Goal: Find specific page/section: Find specific page/section

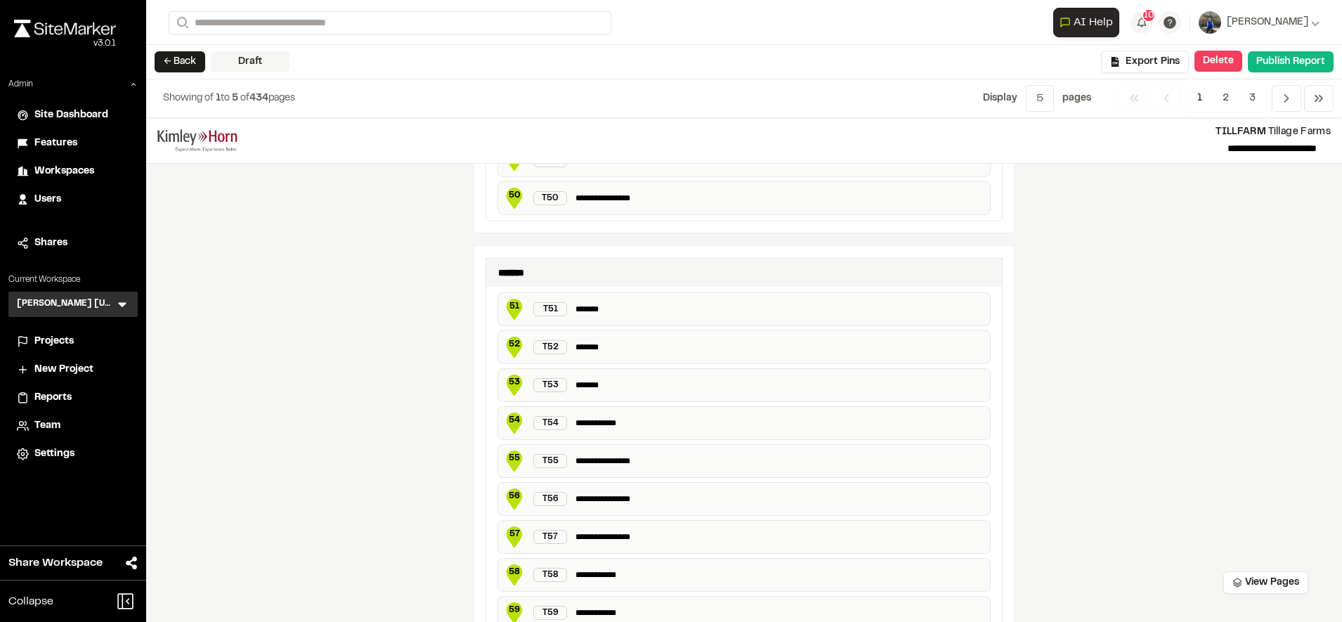
scroll to position [2603, 0]
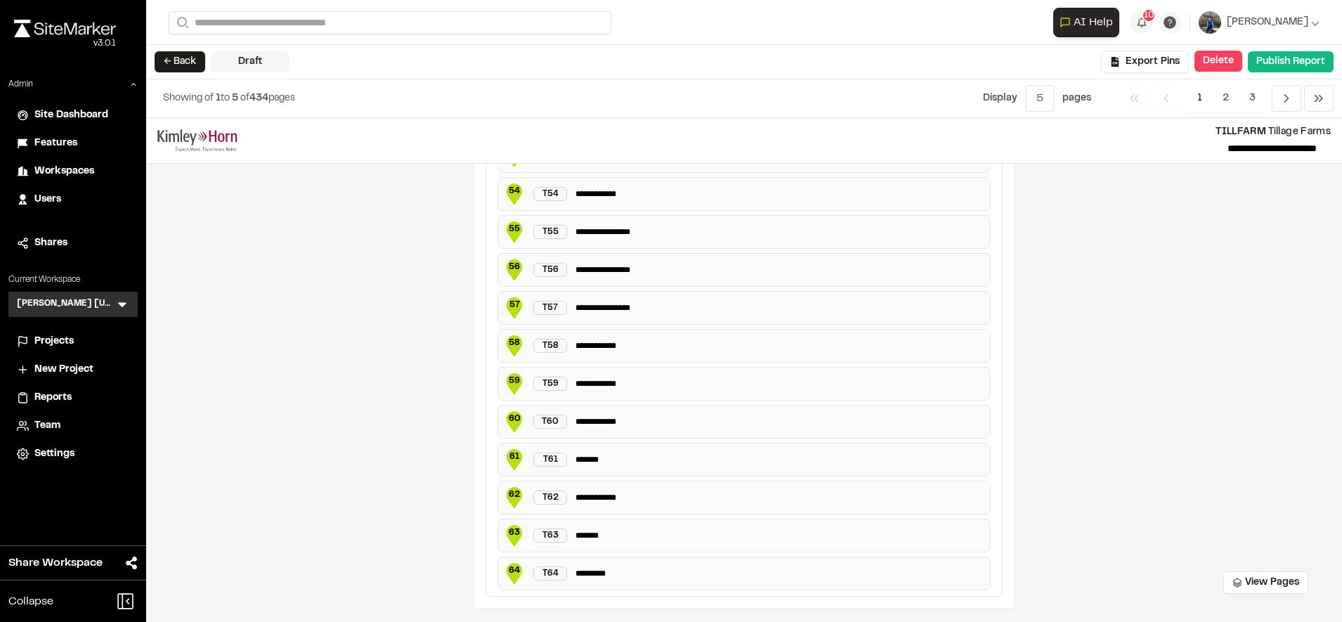
click at [1174, 322] on div "**********" at bounding box center [744, 370] width 1196 height 504
click at [1284, 101] on icon "Navigation" at bounding box center [1287, 98] width 14 height 14
click at [1285, 100] on icon "Navigation" at bounding box center [1287, 98] width 14 height 14
click at [1233, 98] on span "2" at bounding box center [1225, 98] width 27 height 27
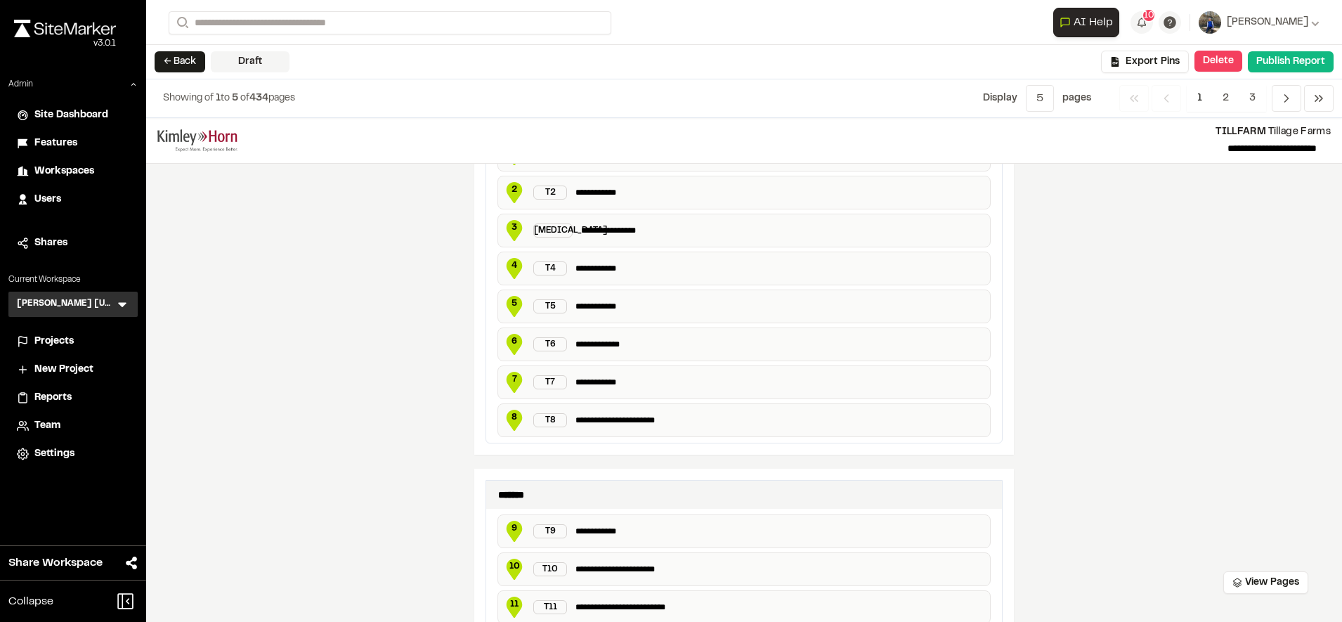
scroll to position [306, 0]
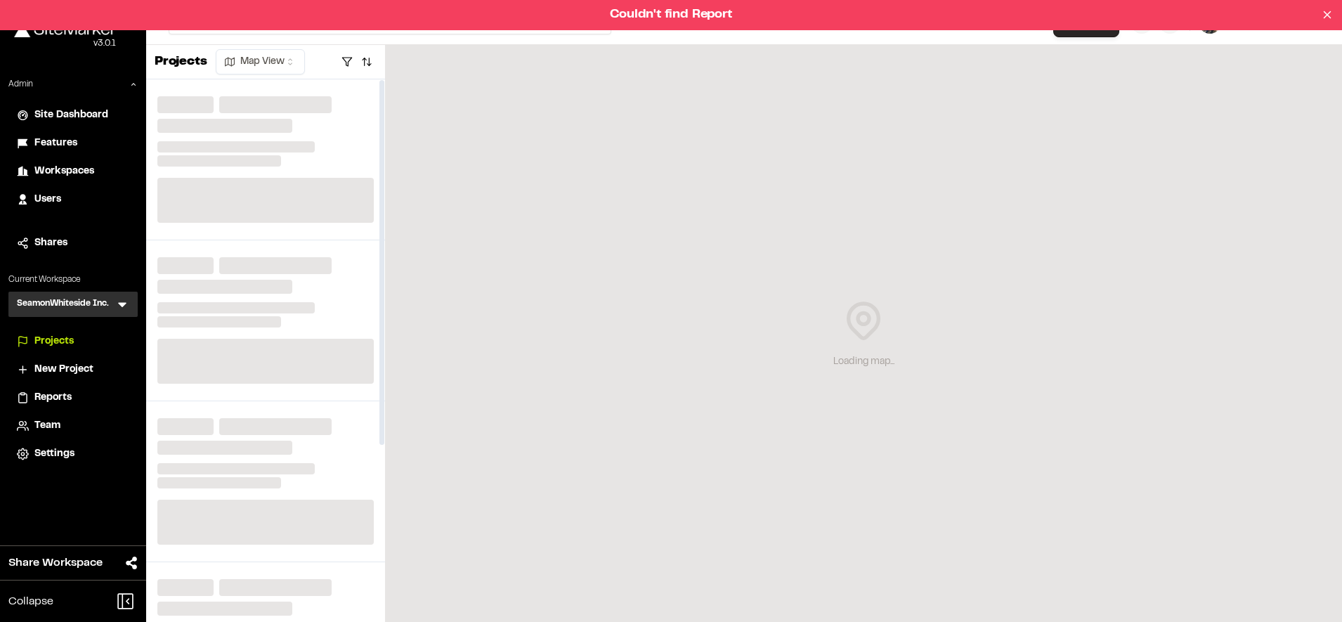
click at [60, 398] on span "Reports" at bounding box center [52, 397] width 37 height 15
